Goal: Task Accomplishment & Management: Manage account settings

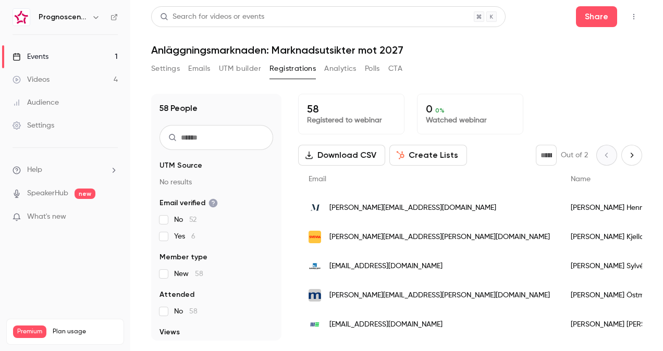
click at [346, 211] on span "josephine.hennevelt@mayproject.se" at bounding box center [412, 208] width 167 height 11
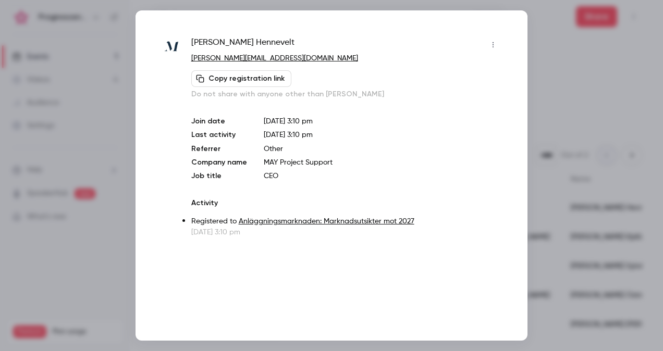
click at [538, 111] on div at bounding box center [331, 175] width 663 height 351
